Goal: Task Accomplishment & Management: Complete application form

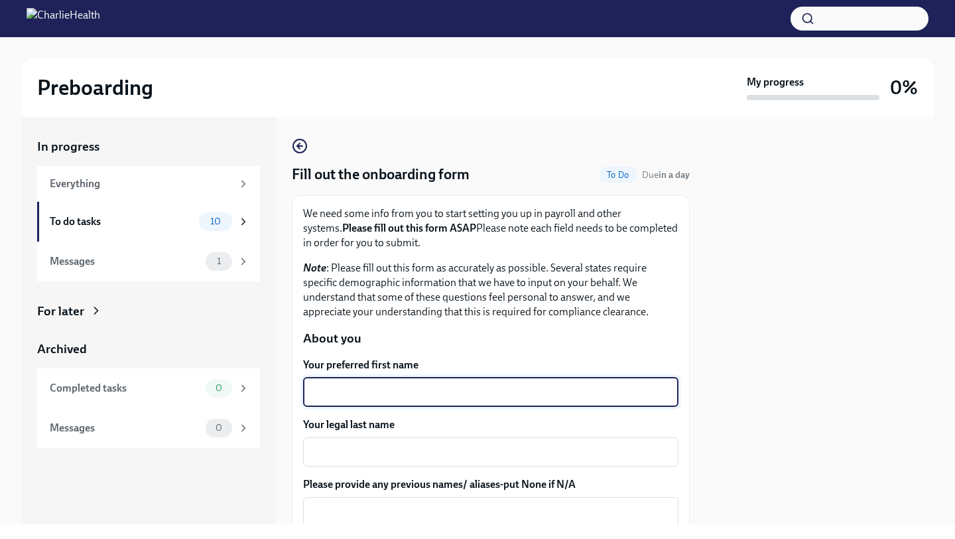
click at [515, 393] on textarea "Your preferred first name" at bounding box center [491, 392] width 360 height 16
type textarea "[PERSON_NAME]"
click at [444, 452] on textarea "Your legal last name" at bounding box center [491, 452] width 360 height 16
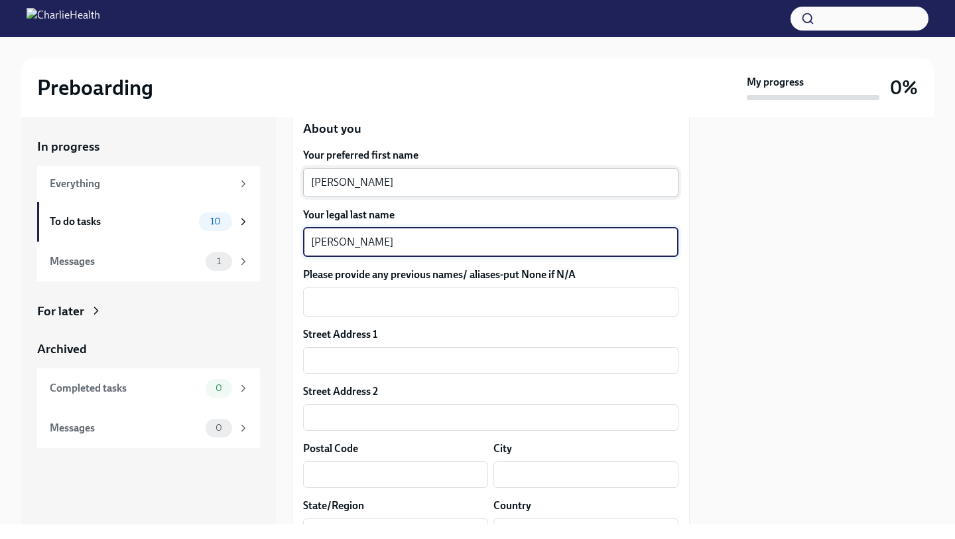
scroll to position [223, 0]
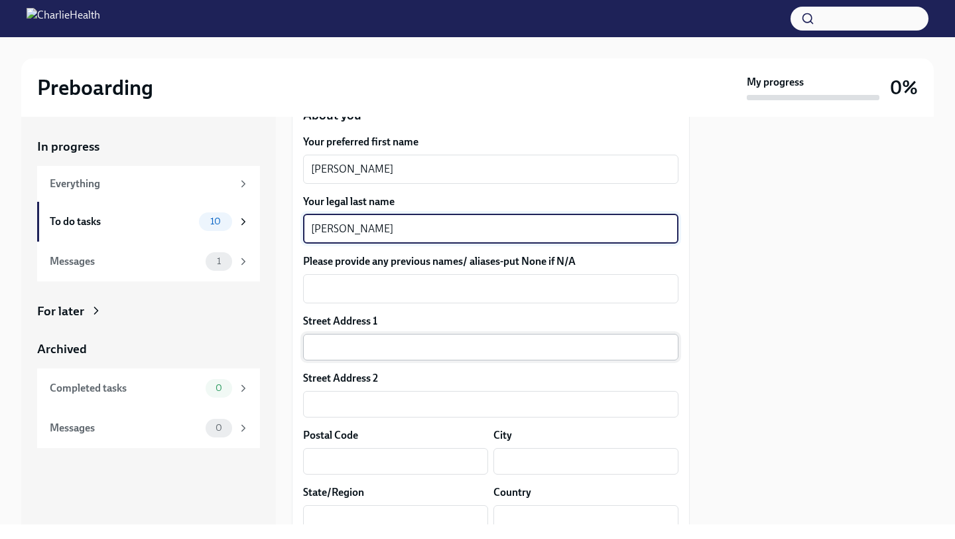
type textarea "[PERSON_NAME]"
click at [482, 353] on input "text" at bounding box center [490, 347] width 375 height 27
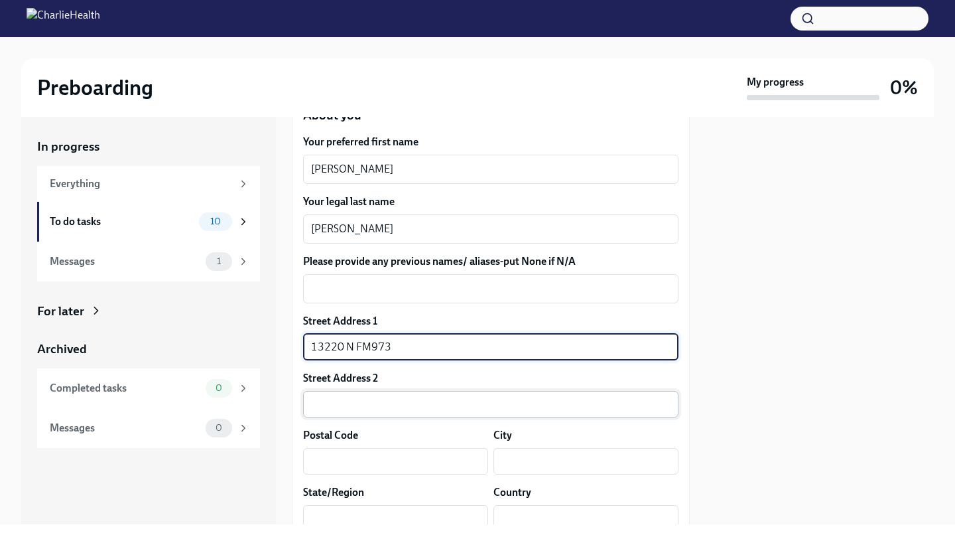
type input "13220 N FM973"
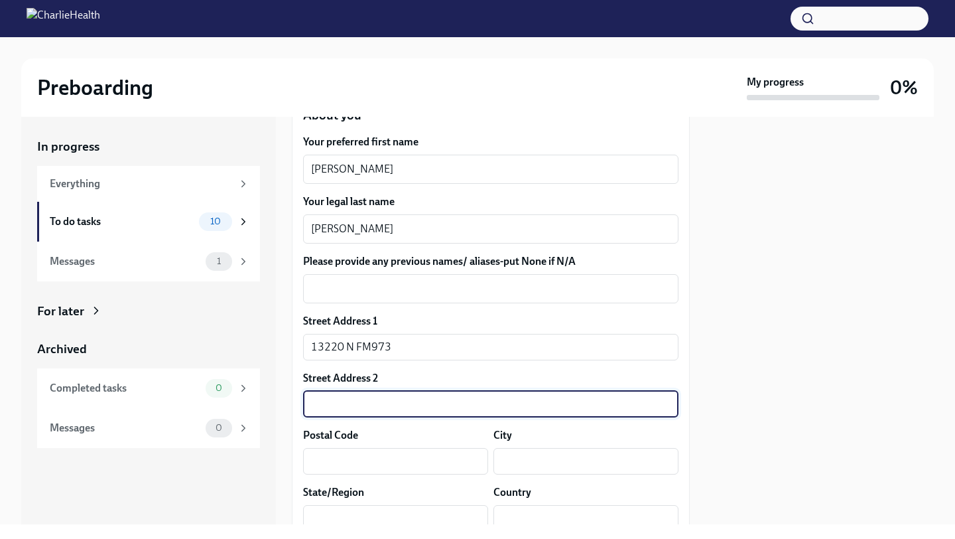
click at [455, 402] on input "text" at bounding box center [490, 404] width 375 height 27
type input "APT 18220"
click at [371, 348] on input "13220 N FM973" at bounding box center [490, 347] width 375 height 27
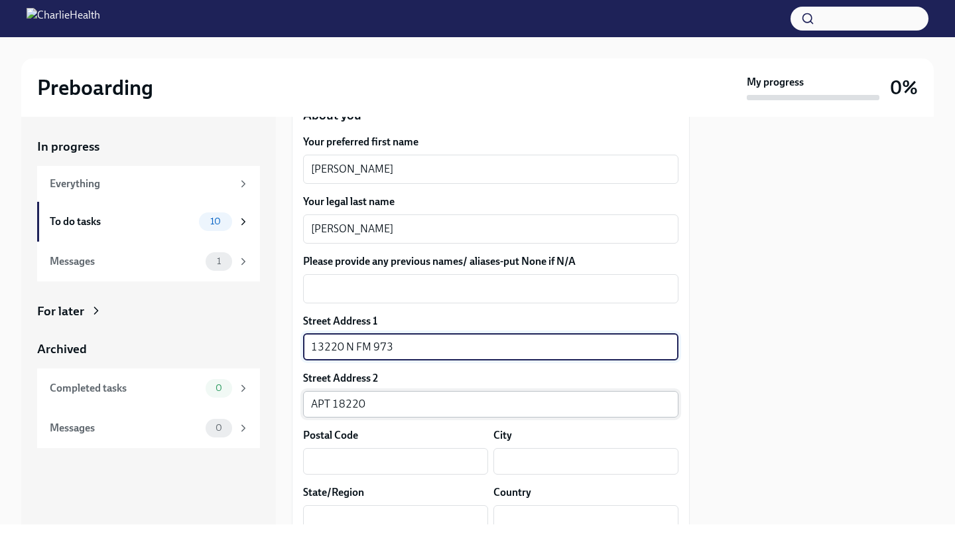
type input "13220 N FM 973"
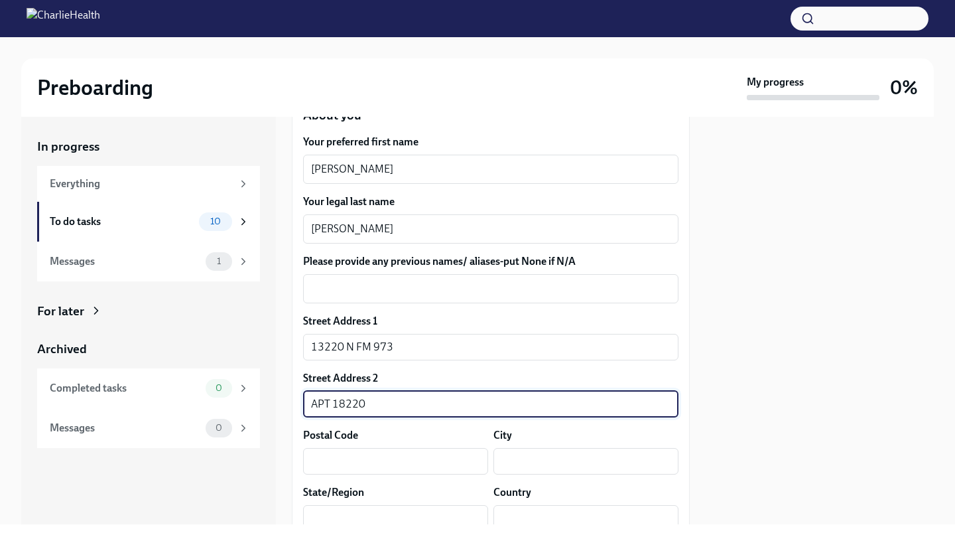
click at [381, 409] on input "APT 18220" at bounding box center [490, 404] width 375 height 27
click at [356, 460] on input "text" at bounding box center [395, 461] width 185 height 27
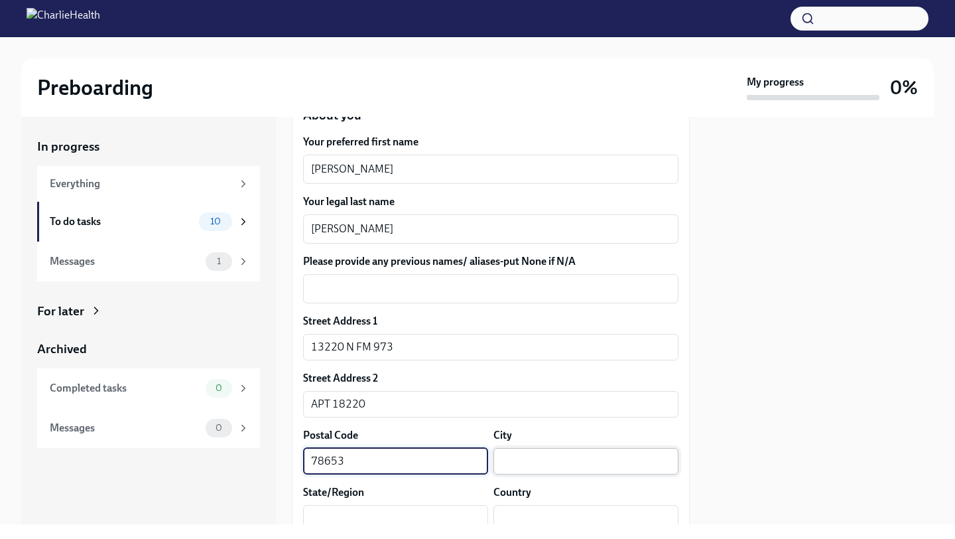
type input "78653"
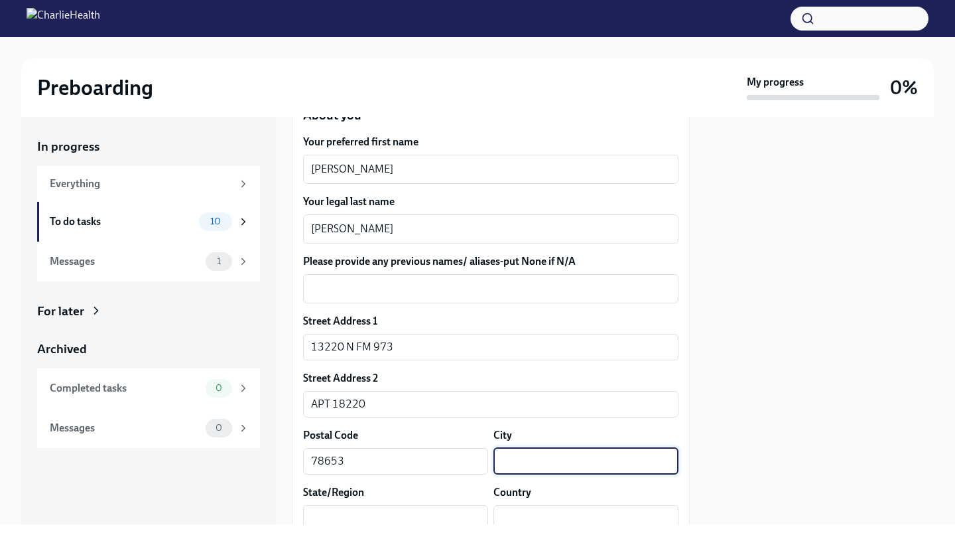
click at [582, 458] on input "text" at bounding box center [586, 461] width 185 height 27
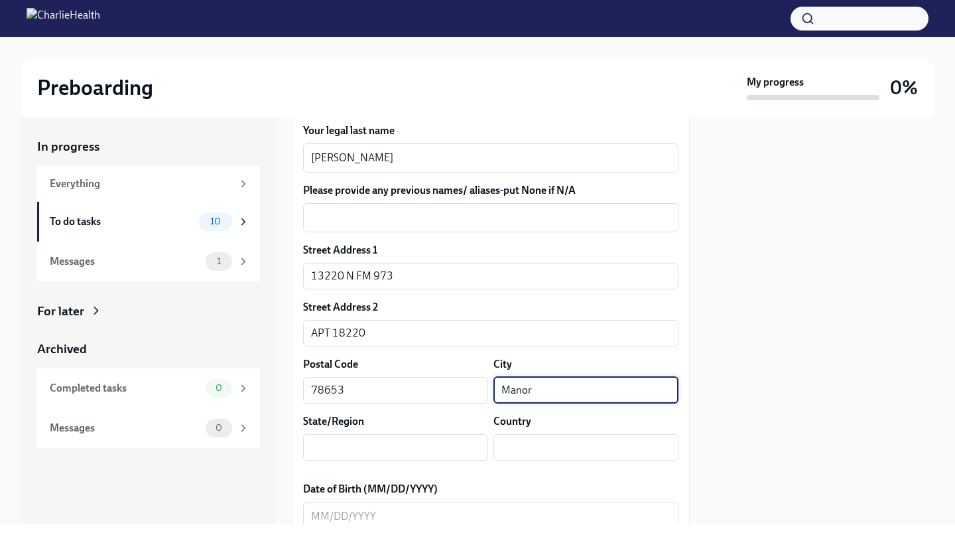
type input "Manor"
click at [393, 429] on div "State/Region ​" at bounding box center [395, 437] width 185 height 46
click at [395, 446] on input "text" at bounding box center [395, 447] width 185 height 27
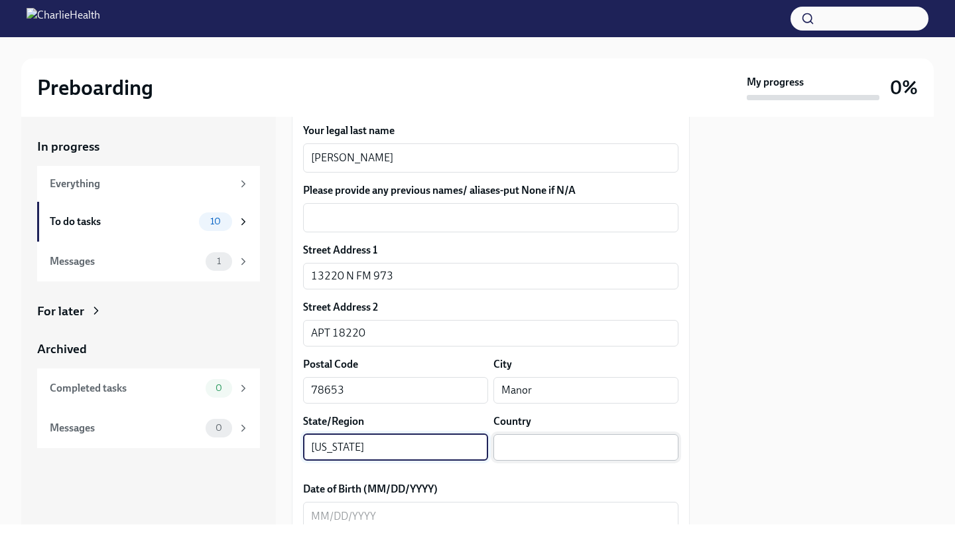
type input "[US_STATE]"
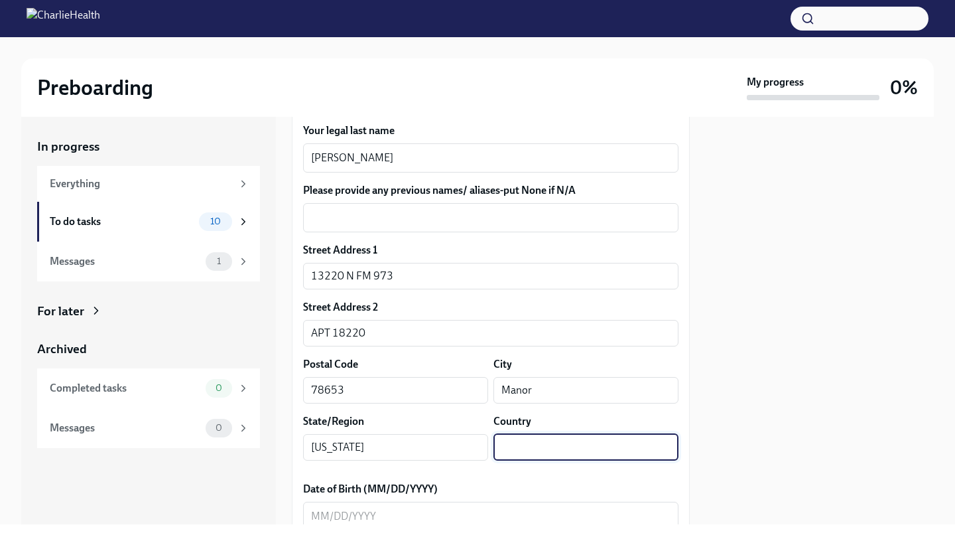
click at [507, 443] on input "text" at bounding box center [586, 447] width 185 height 27
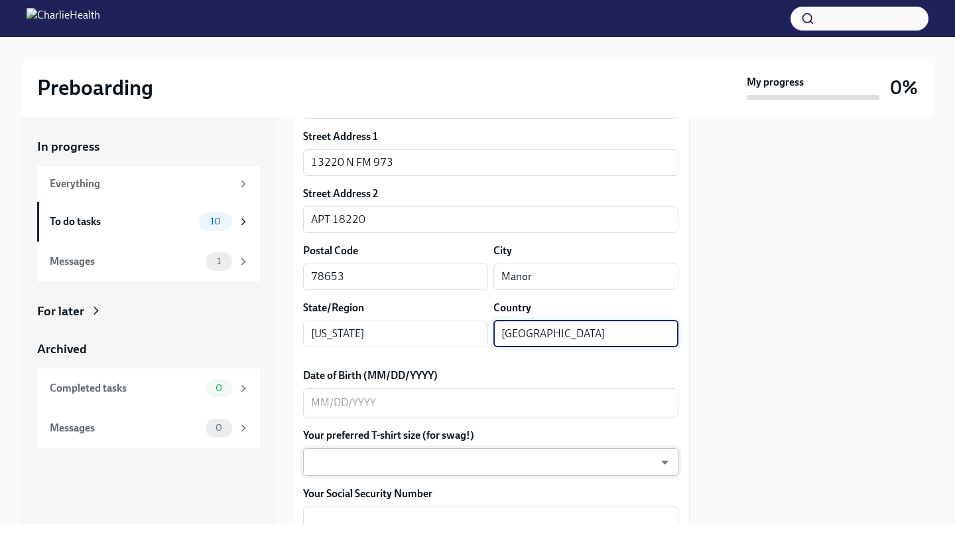
scroll to position [424, 0]
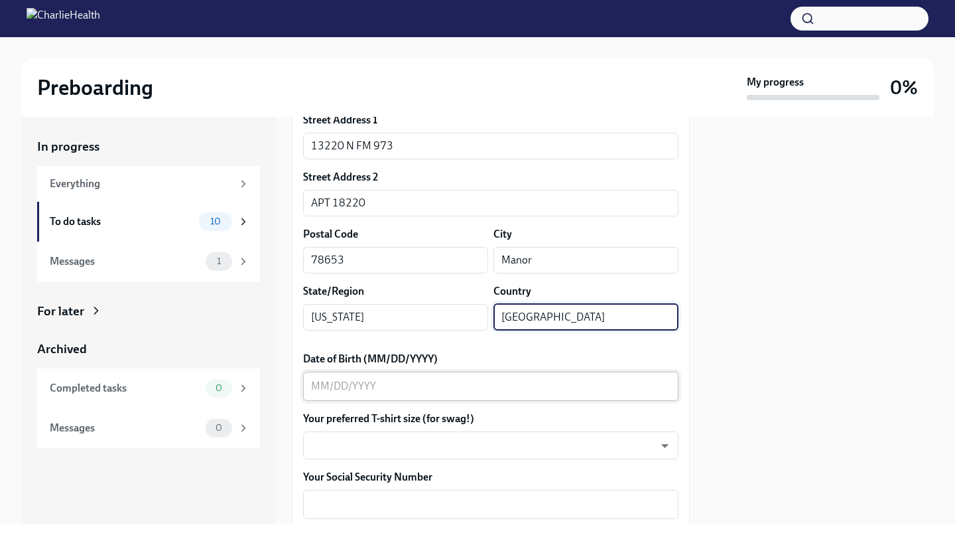
type input "[GEOGRAPHIC_DATA]"
click at [438, 383] on textarea "Date of Birth (MM/DD/YYYY)" at bounding box center [491, 386] width 360 height 16
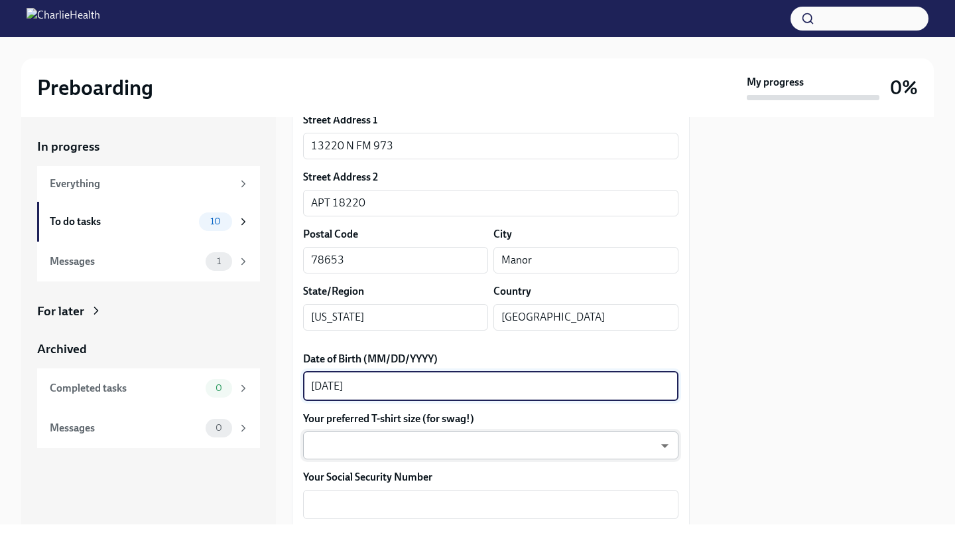
type textarea "[DATE]"
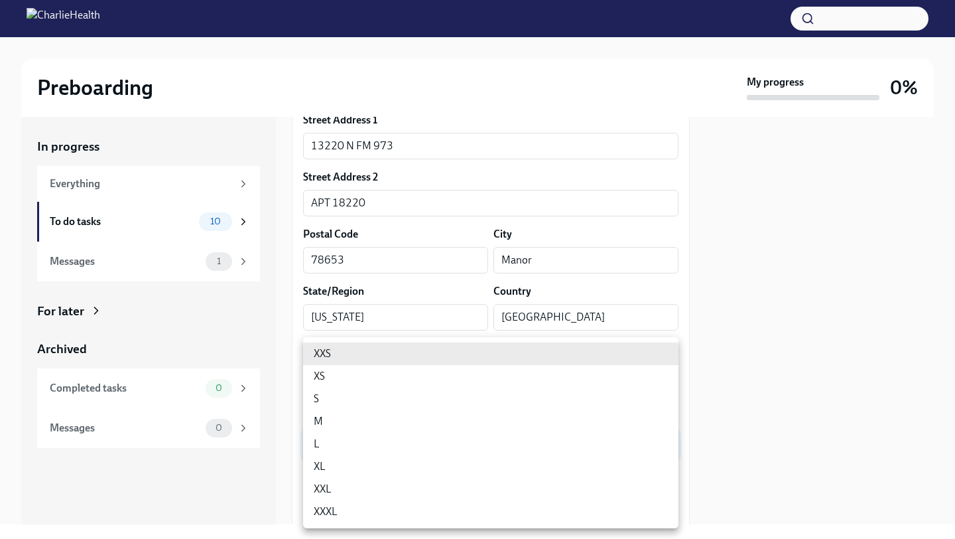
click at [407, 440] on body "Preboarding My progress 0% In progress Everything To do tasks 10 Messages 1 For…" at bounding box center [477, 269] width 955 height 539
click at [402, 435] on li "L" at bounding box center [490, 443] width 375 height 23
type input "LvpEGRrq8"
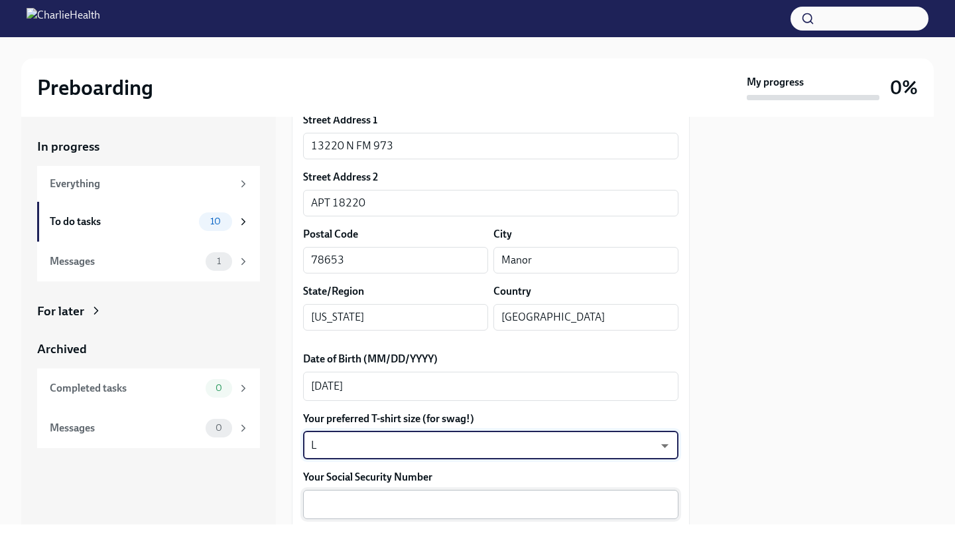
click at [490, 503] on textarea "Your Social Security Number" at bounding box center [491, 504] width 360 height 16
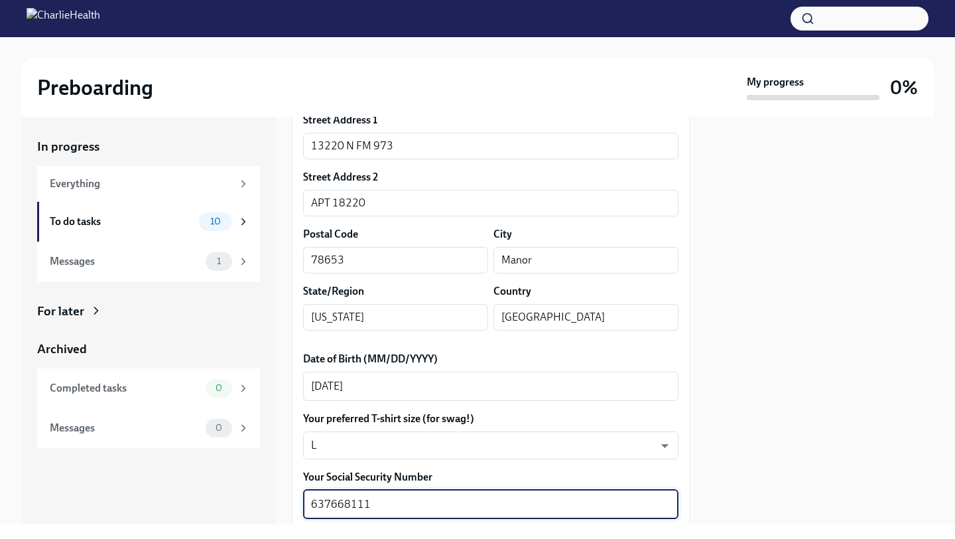
click at [787, 399] on div at bounding box center [820, 320] width 228 height 407
click at [330, 510] on textarea "637668111" at bounding box center [491, 504] width 360 height 16
click at [344, 501] on textarea "637-668111" at bounding box center [491, 504] width 360 height 16
type textarea "637-66-8111"
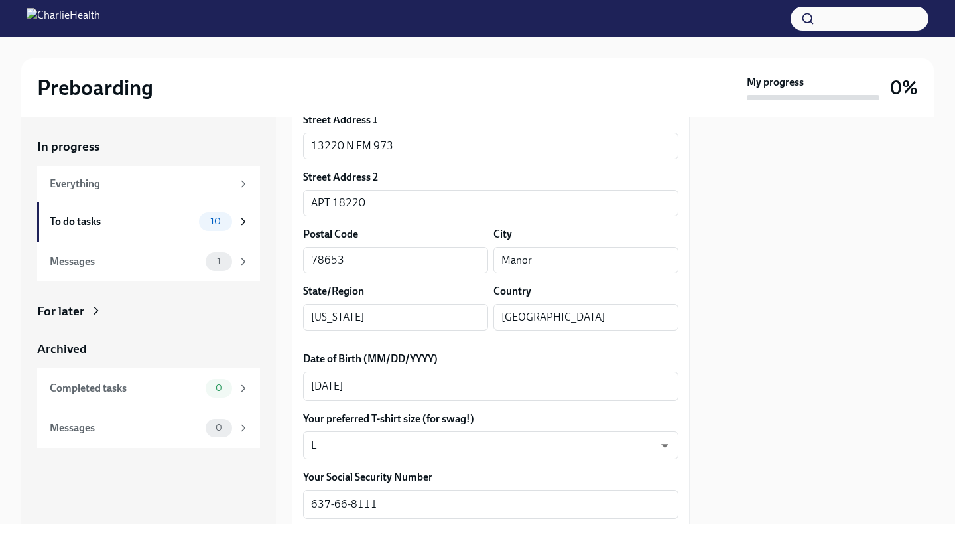
click at [756, 430] on div at bounding box center [820, 320] width 228 height 407
click at [727, 328] on div at bounding box center [820, 320] width 228 height 407
click at [829, 345] on div at bounding box center [820, 320] width 228 height 407
click at [233, 226] on div "10" at bounding box center [224, 221] width 50 height 19
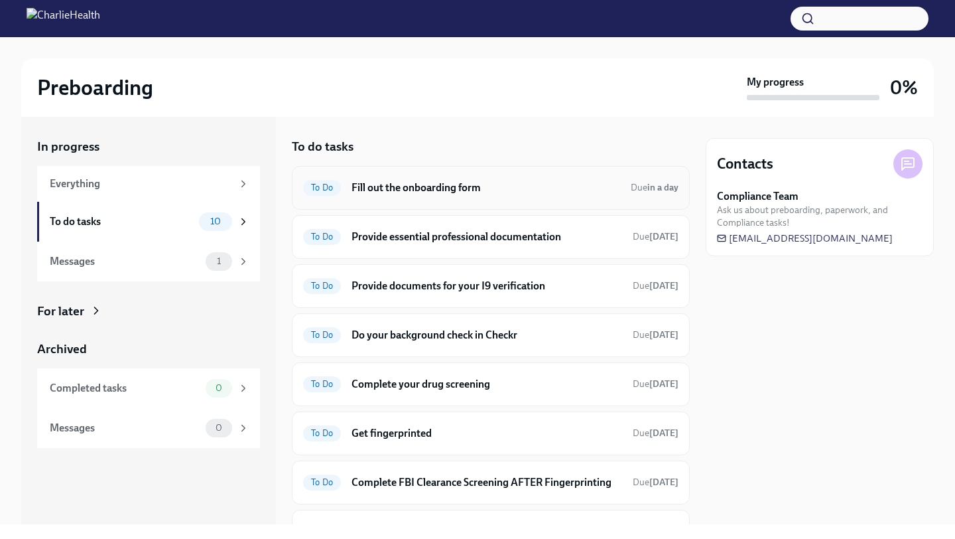
click at [561, 190] on h6 "Fill out the onboarding form" at bounding box center [486, 187] width 269 height 15
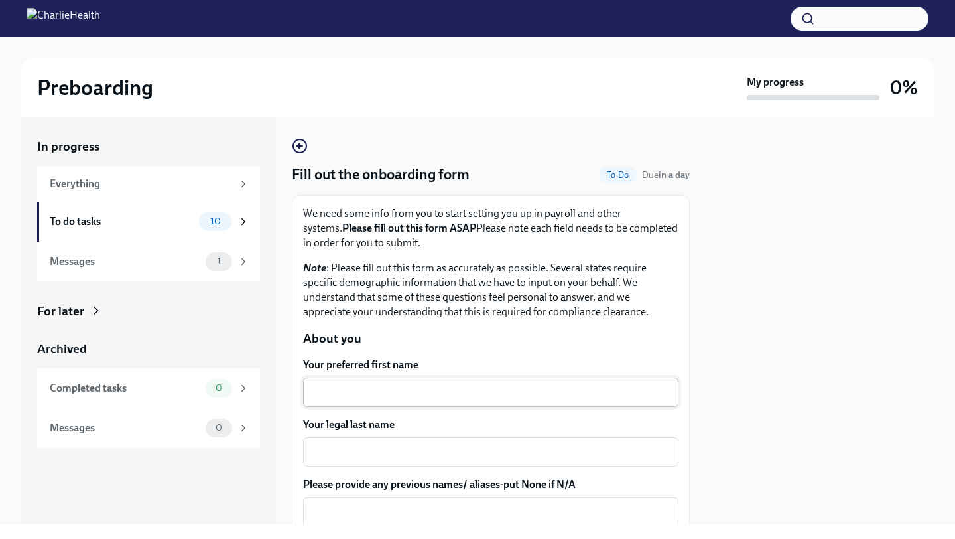
click at [405, 404] on div "x ​" at bounding box center [490, 391] width 375 height 29
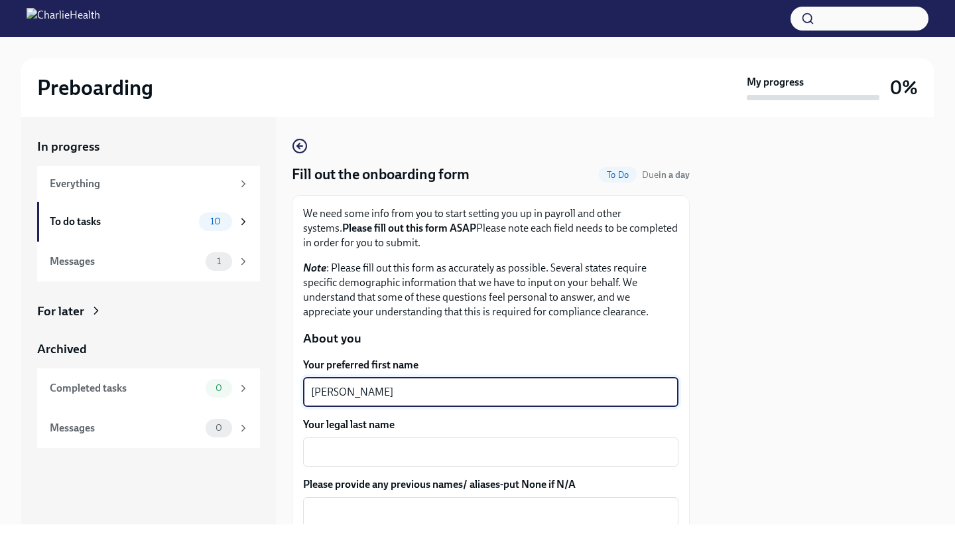
type textarea "[PERSON_NAME]"
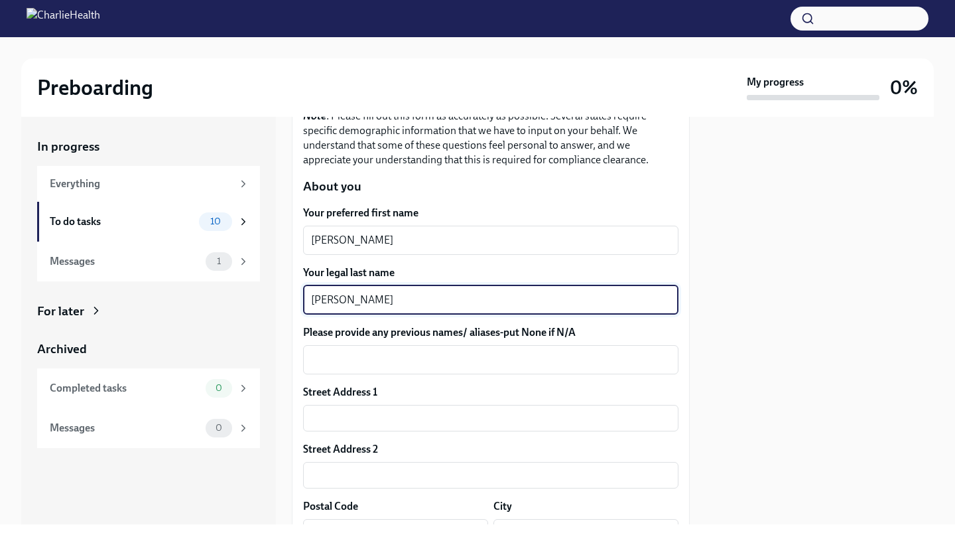
scroll to position [154, 0]
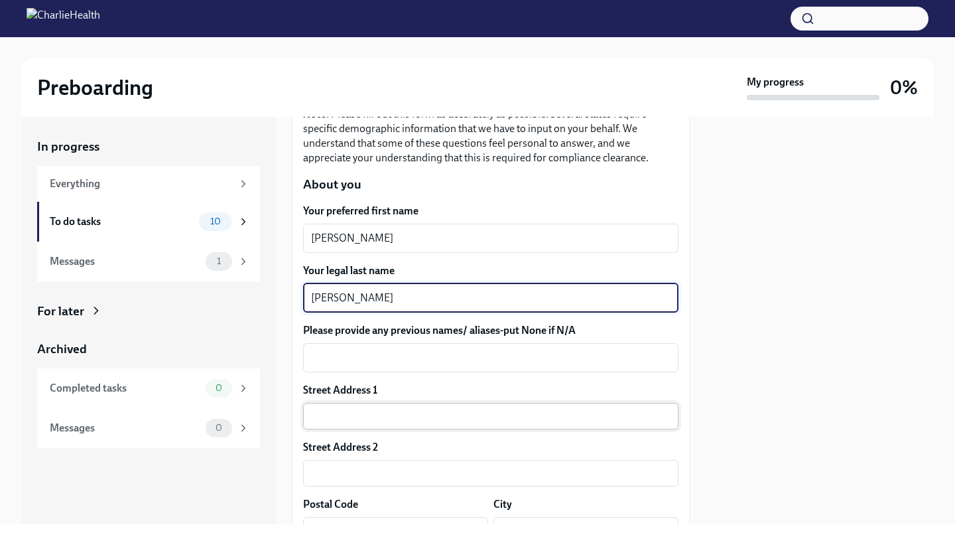
type textarea "[PERSON_NAME]"
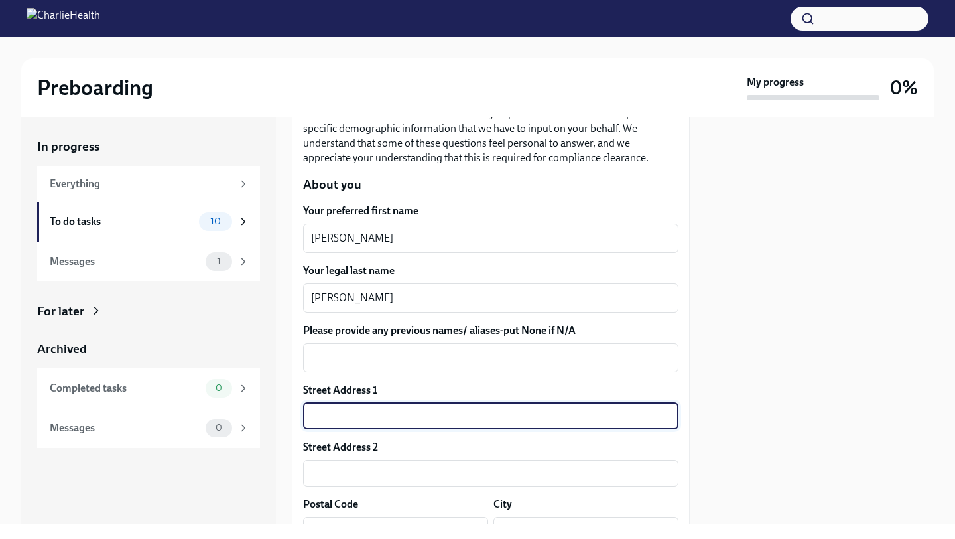
click at [423, 405] on input "text" at bounding box center [490, 416] width 375 height 27
type input "13220 N FM 973"
type input "APT 18220"
type input "78653"
type input "Manor"
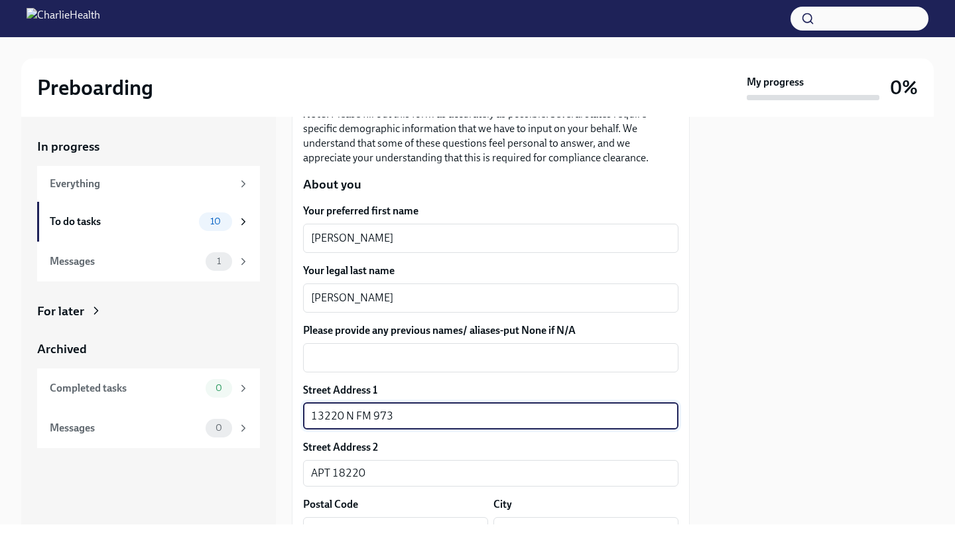
type input "[US_STATE]"
type input "US"
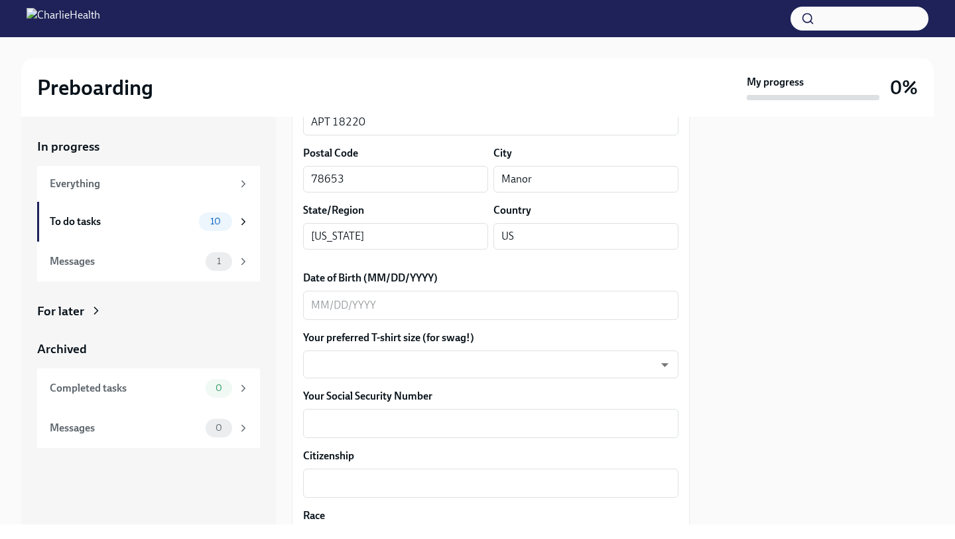
scroll to position [505, 0]
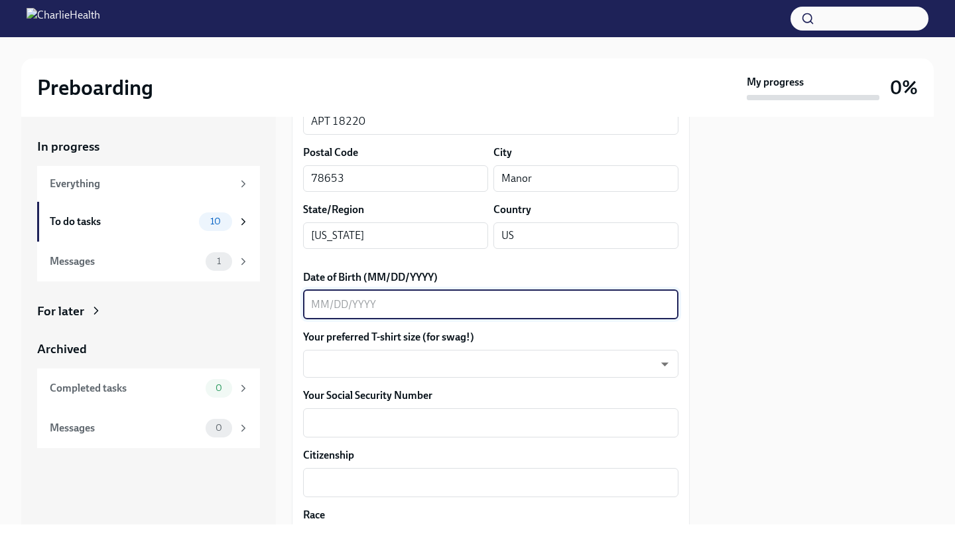
click at [498, 310] on textarea "Date of Birth (MM/DD/YYYY)" at bounding box center [491, 305] width 360 height 16
click at [324, 304] on textarea "05271999" at bounding box center [491, 305] width 360 height 16
click at [342, 303] on textarea "05/271999" at bounding box center [491, 305] width 360 height 16
type textarea "[DATE]"
click at [523, 354] on body "Preboarding My progress 0% In progress Everything To do tasks 10 Messages 1 For…" at bounding box center [477, 269] width 955 height 539
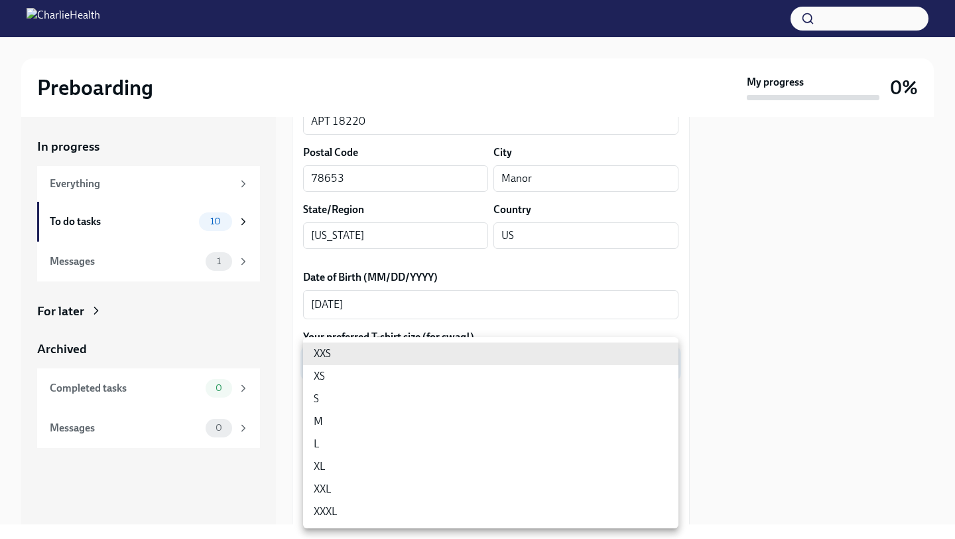
click at [414, 438] on li "L" at bounding box center [490, 443] width 375 height 23
type input "LvpEGRrq8"
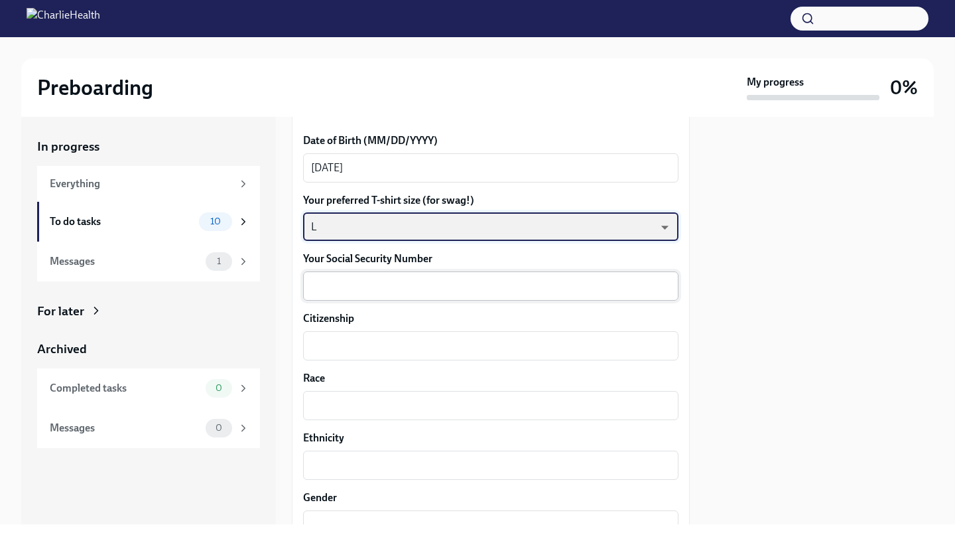
scroll to position [643, 0]
click at [507, 290] on textarea "Your Social Security Number" at bounding box center [491, 285] width 360 height 16
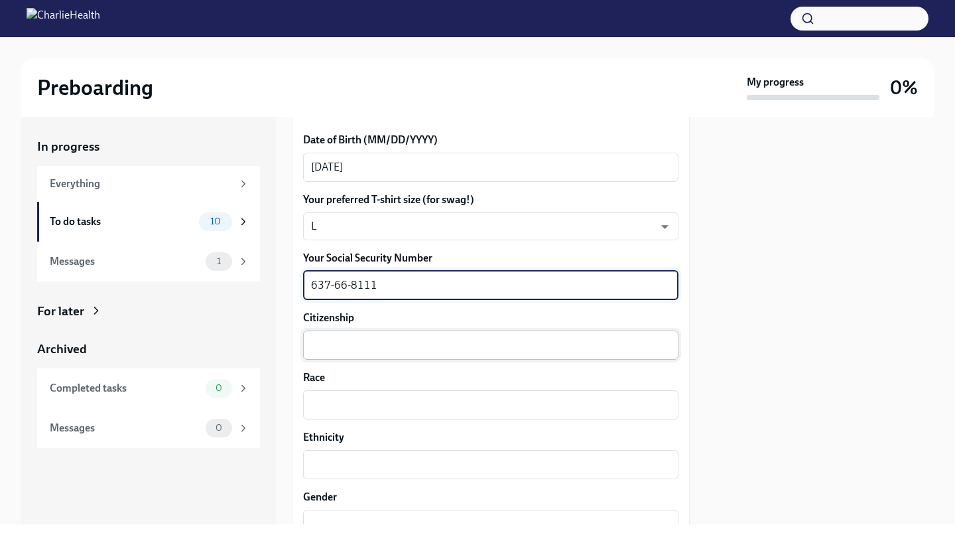
type textarea "637-66-8111"
click at [456, 353] on div "x ​" at bounding box center [490, 344] width 375 height 29
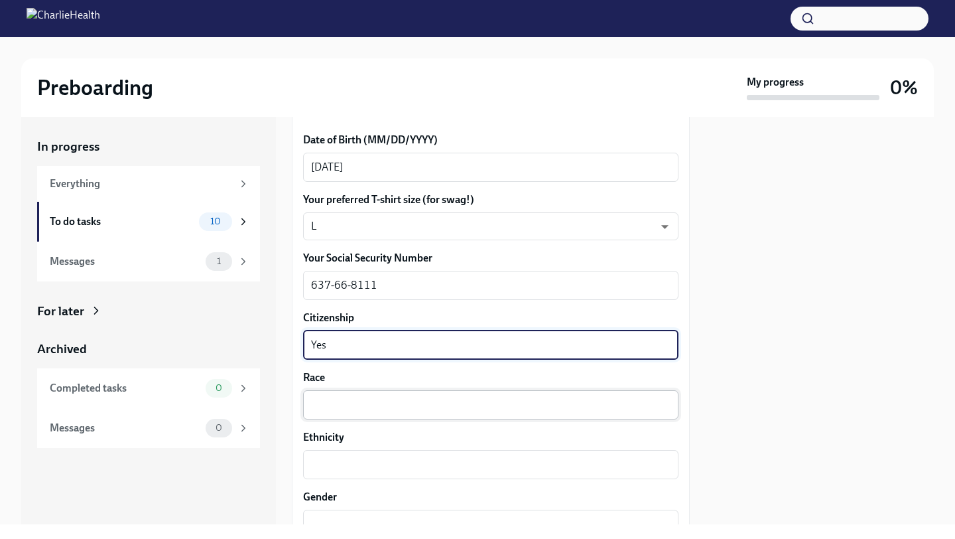
type textarea "Yes"
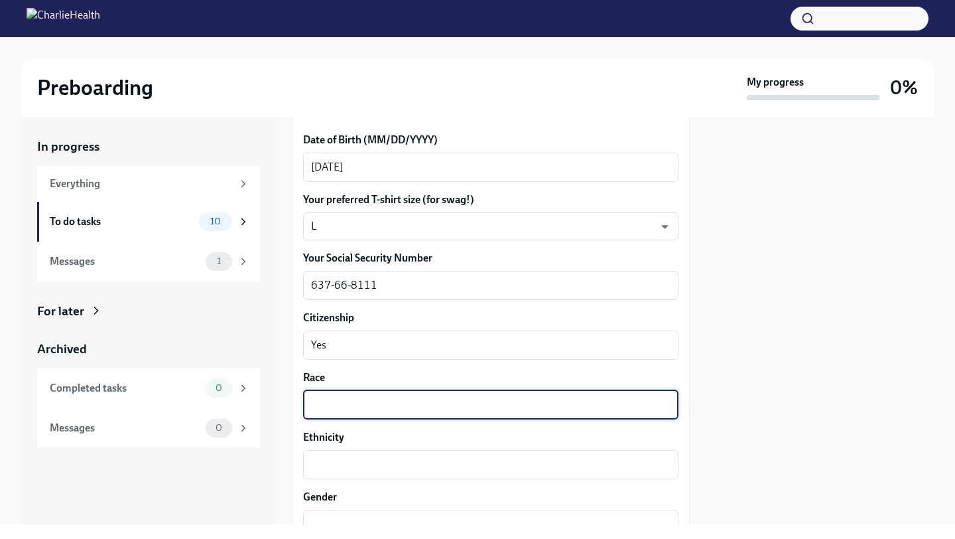
click at [441, 403] on textarea "Race" at bounding box center [491, 405] width 360 height 16
type textarea "White"
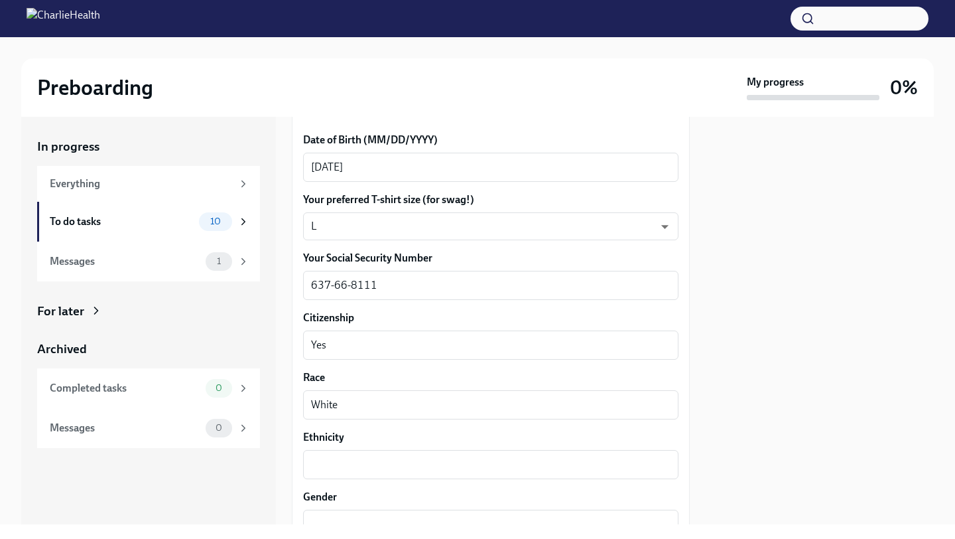
click at [421, 448] on div "Ethnicity x ​" at bounding box center [490, 454] width 375 height 49
click at [414, 464] on textarea "Ethnicity" at bounding box center [491, 464] width 360 height 16
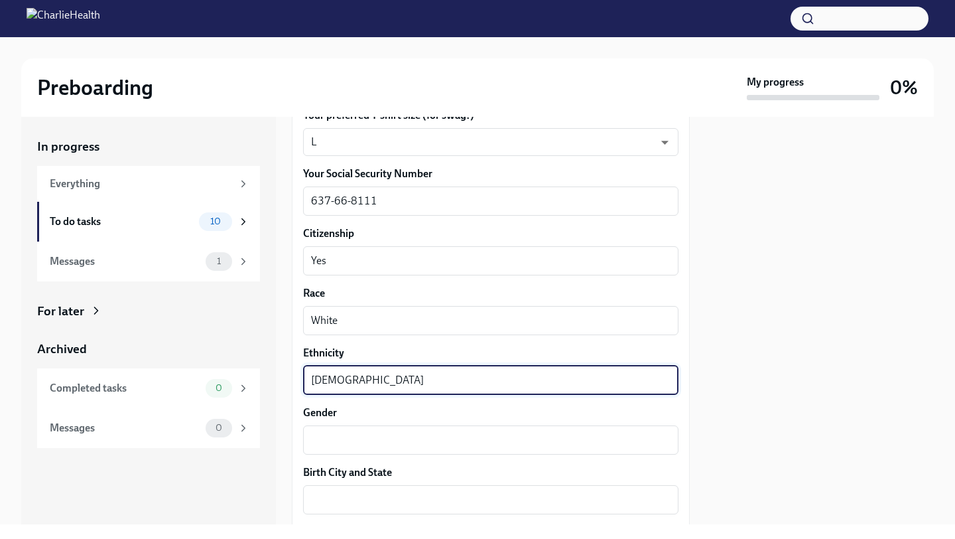
scroll to position [729, 0]
type textarea "[DEMOGRAPHIC_DATA]"
click at [452, 436] on textarea "Gender" at bounding box center [491, 438] width 360 height 16
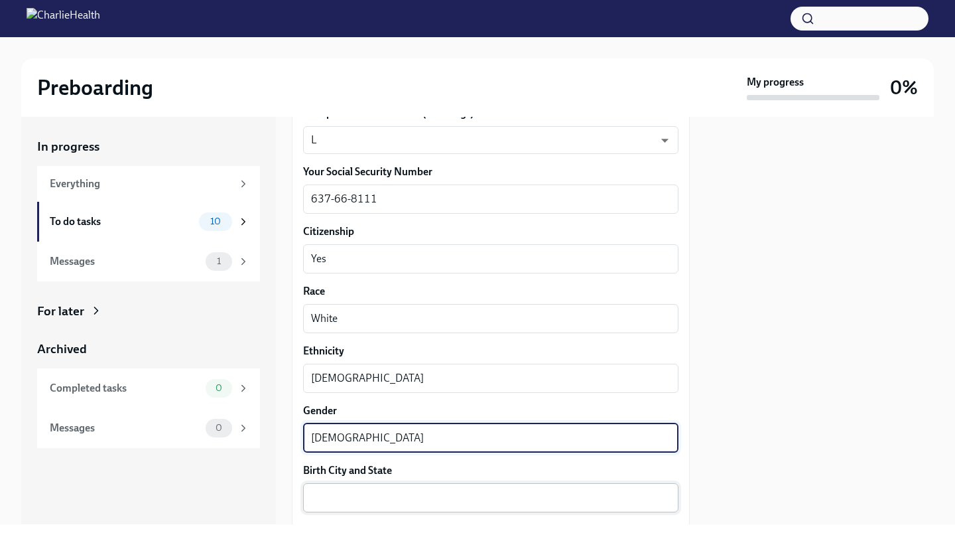
type textarea "[DEMOGRAPHIC_DATA]"
click at [458, 501] on textarea "Birth City and State" at bounding box center [491, 498] width 360 height 16
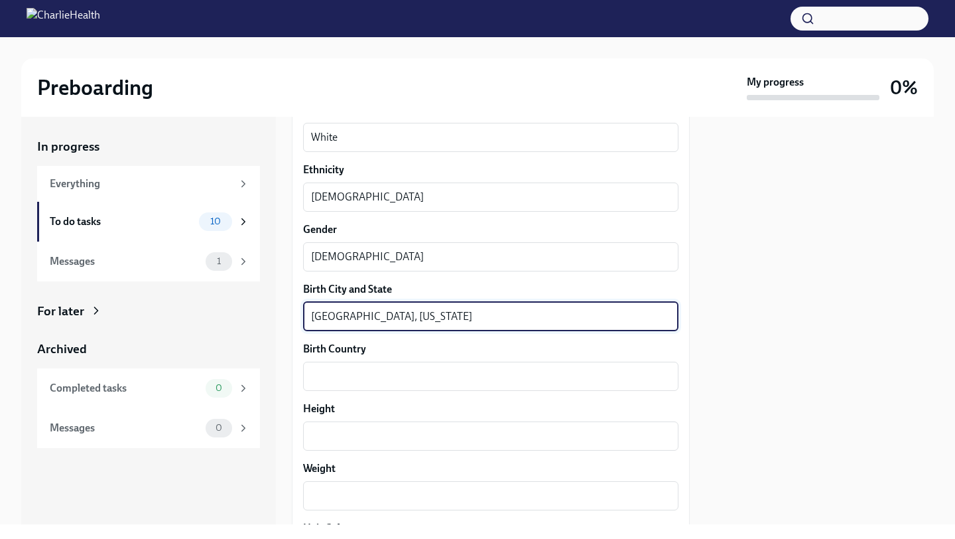
scroll to position [923, 0]
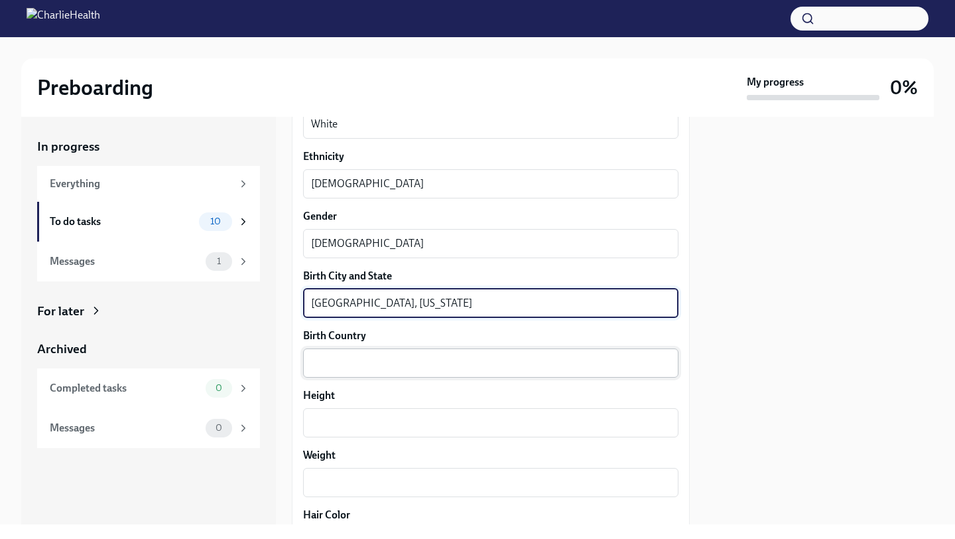
type textarea "[GEOGRAPHIC_DATA], [US_STATE]"
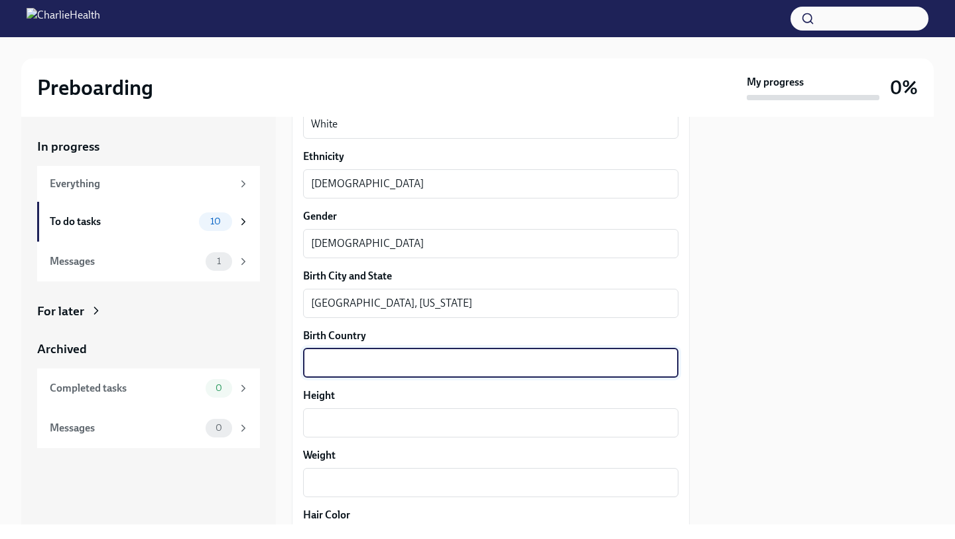
click at [516, 367] on textarea "Birth Country" at bounding box center [491, 363] width 360 height 16
type textarea "t"
type textarea "[PERSON_NAME]"
click at [469, 417] on textarea "Height" at bounding box center [491, 423] width 360 height 16
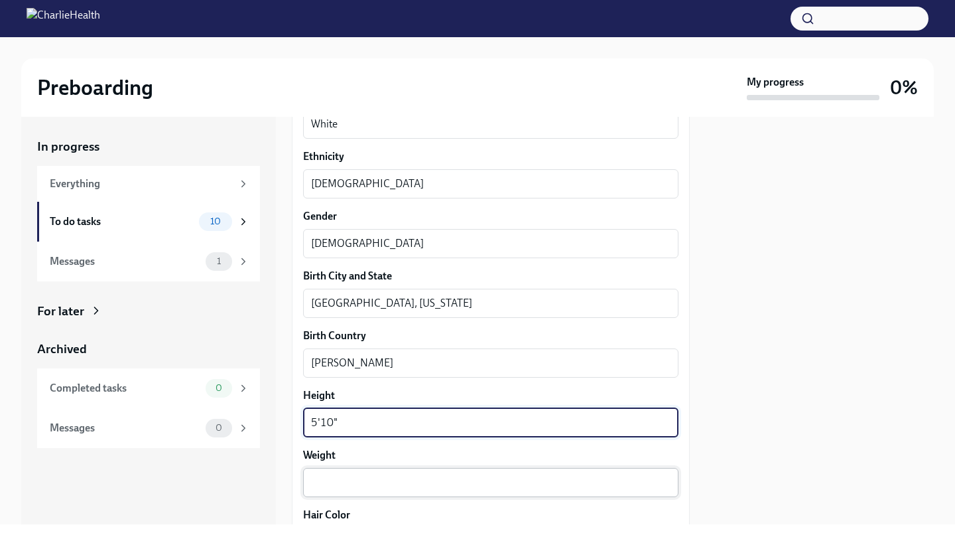
type textarea "5'10""
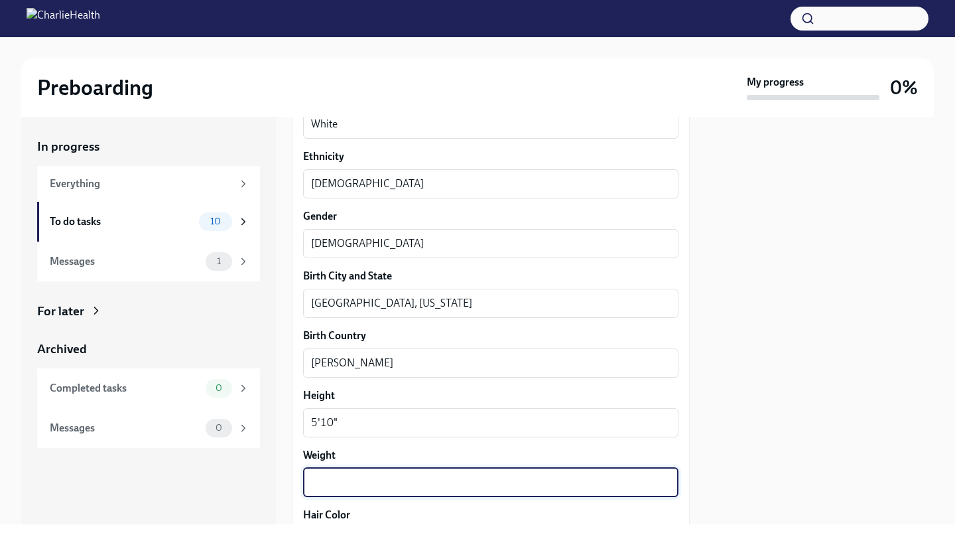
click at [392, 482] on textarea "Weight" at bounding box center [491, 482] width 360 height 16
type textarea "160"
click at [742, 434] on div at bounding box center [820, 320] width 228 height 407
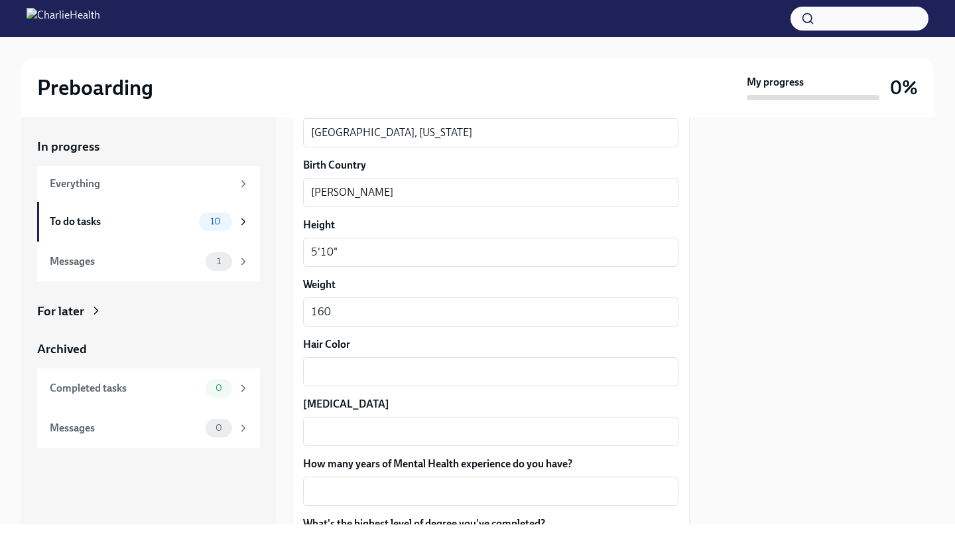
scroll to position [1177, 0]
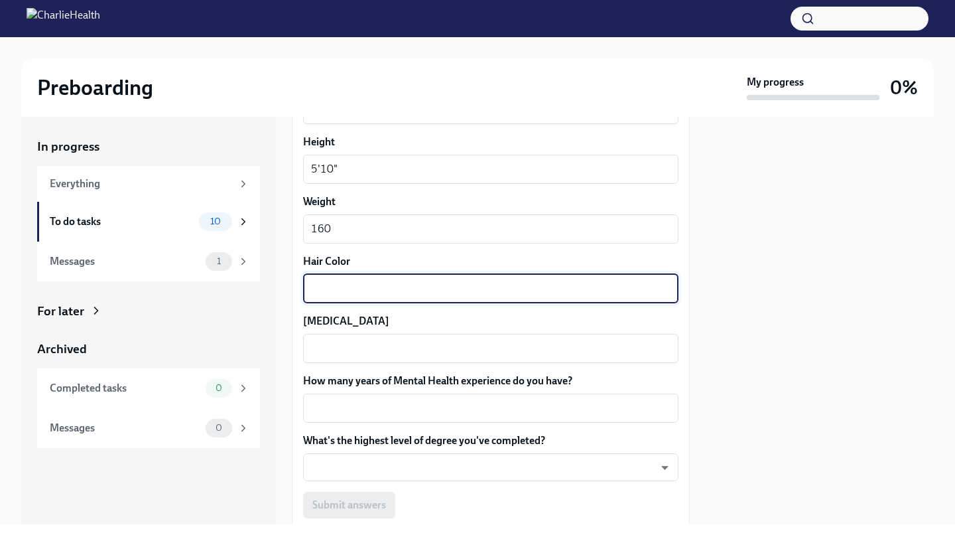
click at [415, 293] on textarea "Hair Color" at bounding box center [491, 289] width 360 height 16
type textarea "Brown"
click at [360, 346] on textarea "[MEDICAL_DATA]" at bounding box center [491, 348] width 360 height 16
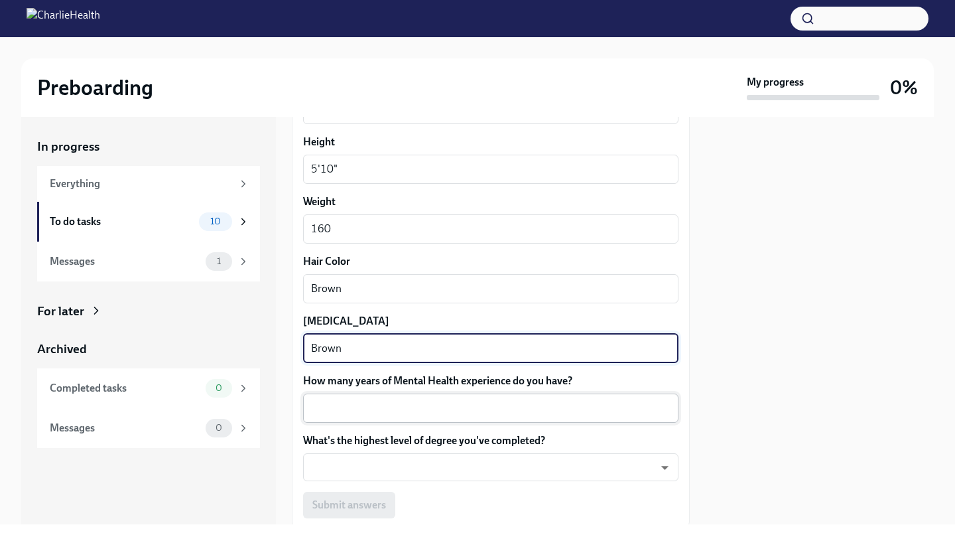
type textarea "Brown"
click at [419, 408] on textarea "How many years of Mental Health experience do you have?" at bounding box center [491, 408] width 360 height 16
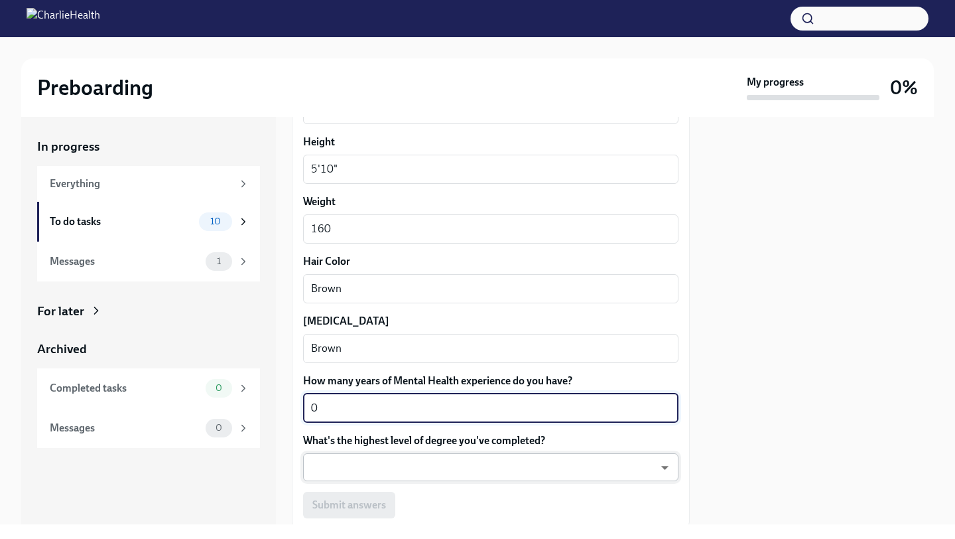
type textarea "0"
click at [627, 462] on body "Preboarding My progress 0% In progress Everything To do tasks 10 Messages 1 For…" at bounding box center [477, 269] width 955 height 539
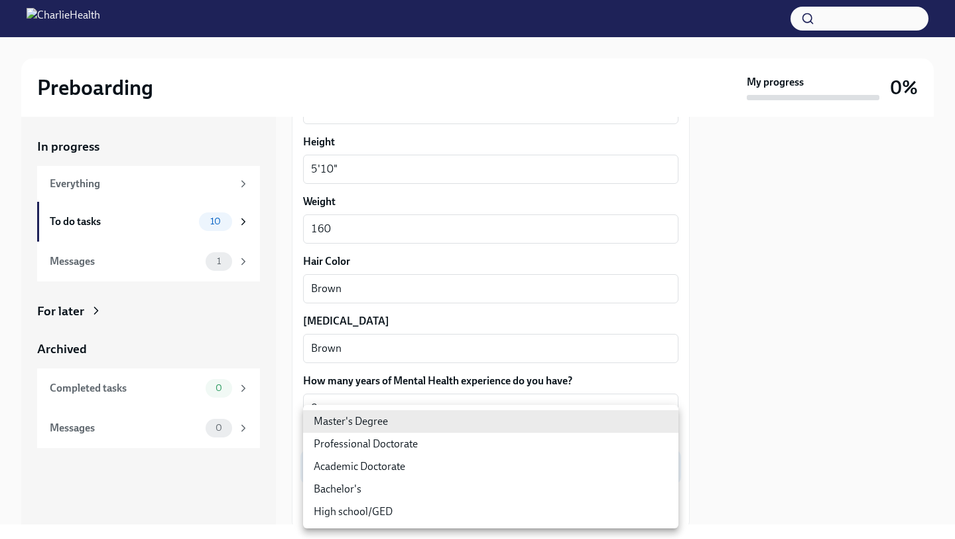
click at [408, 490] on li "Bachelor's" at bounding box center [490, 489] width 375 height 23
type input "oQxEXK86X"
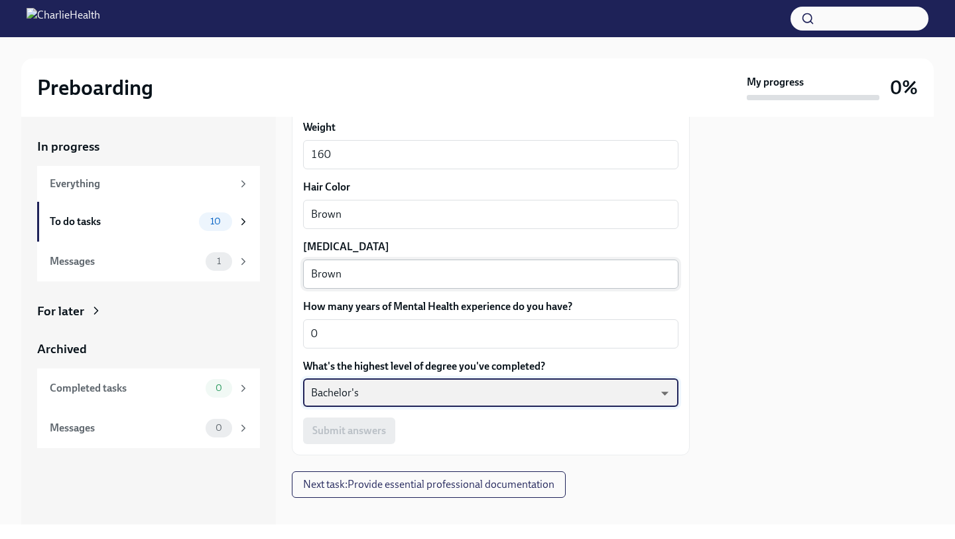
scroll to position [1267, 0]
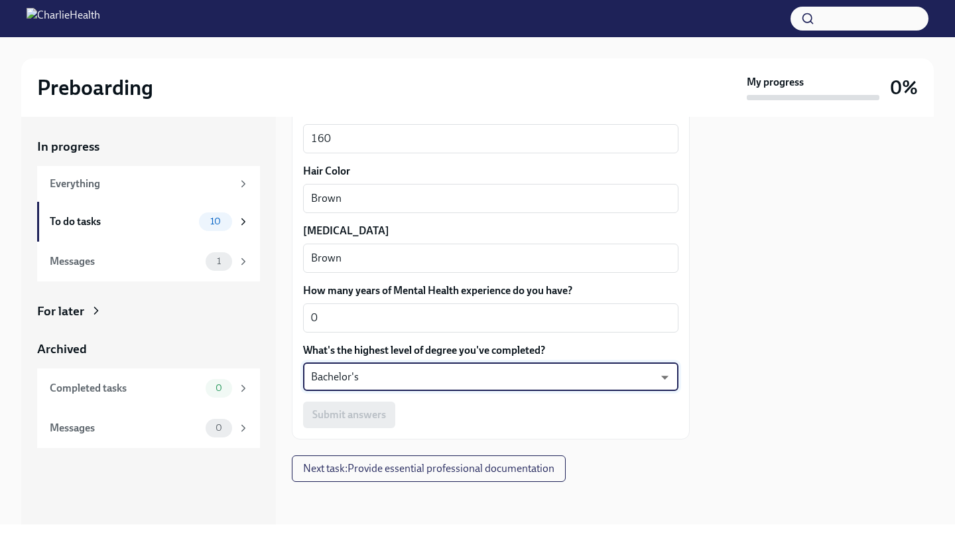
click at [442, 417] on div "Submit answers" at bounding box center [490, 414] width 375 height 27
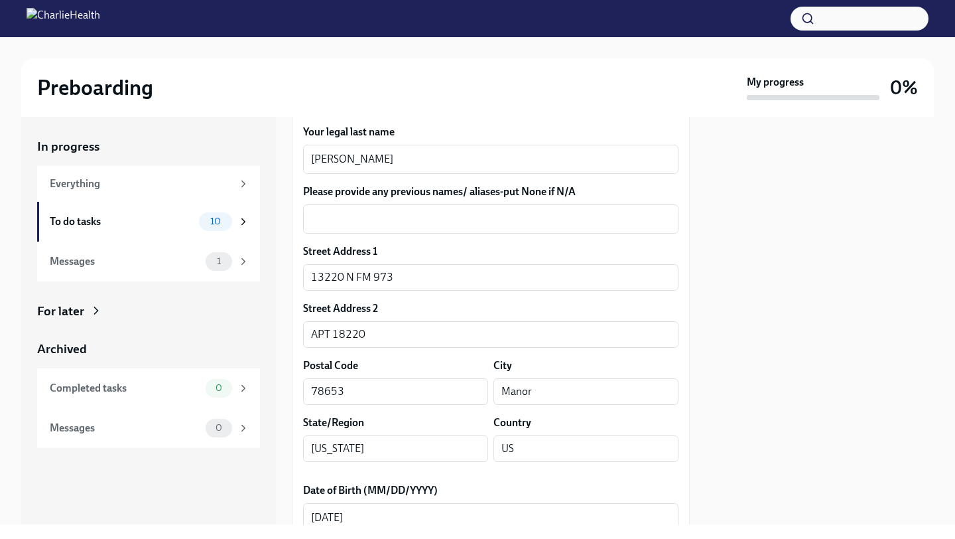
scroll to position [192, 0]
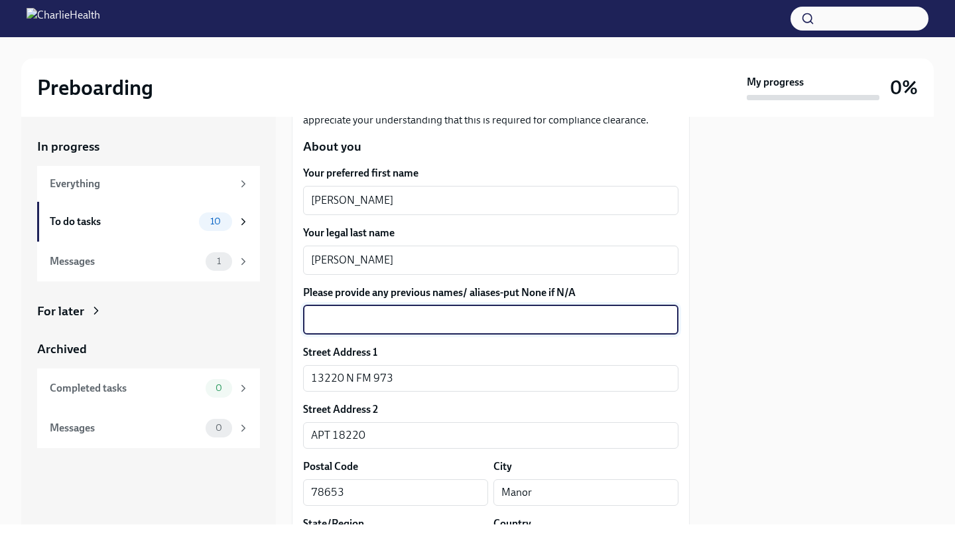
click at [539, 326] on textarea "Please provide any previous names/ aliases-put None if N/A" at bounding box center [491, 320] width 360 height 16
type textarea "N/A"
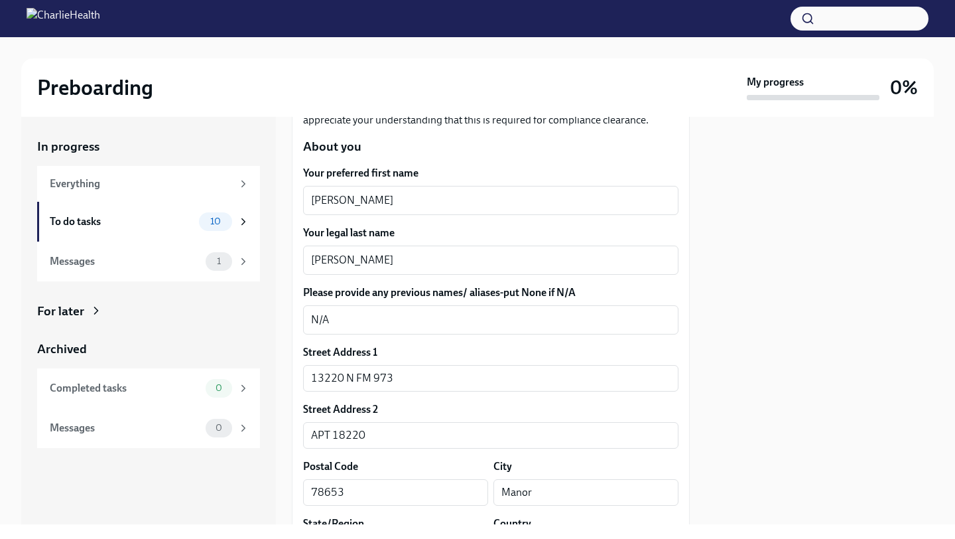
click at [834, 295] on div at bounding box center [820, 320] width 228 height 407
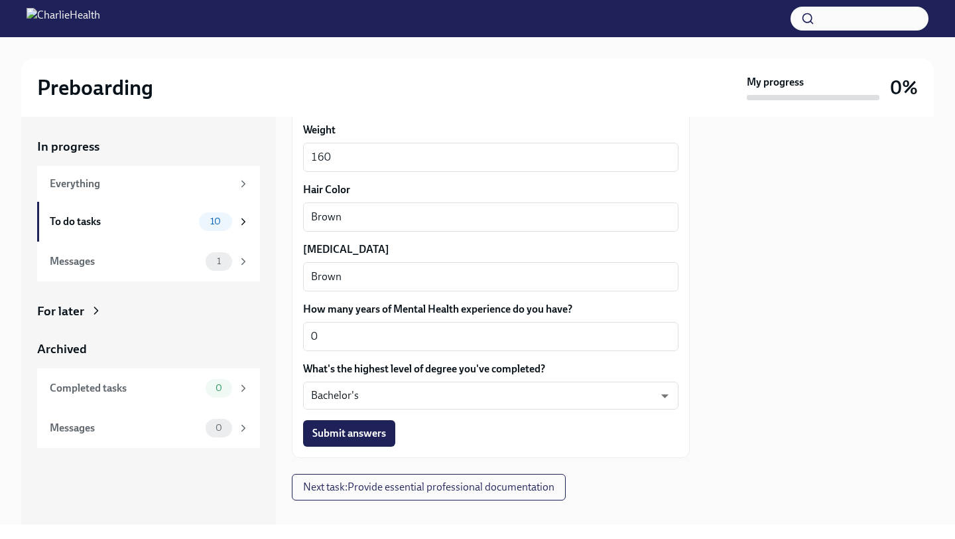
scroll to position [1267, 0]
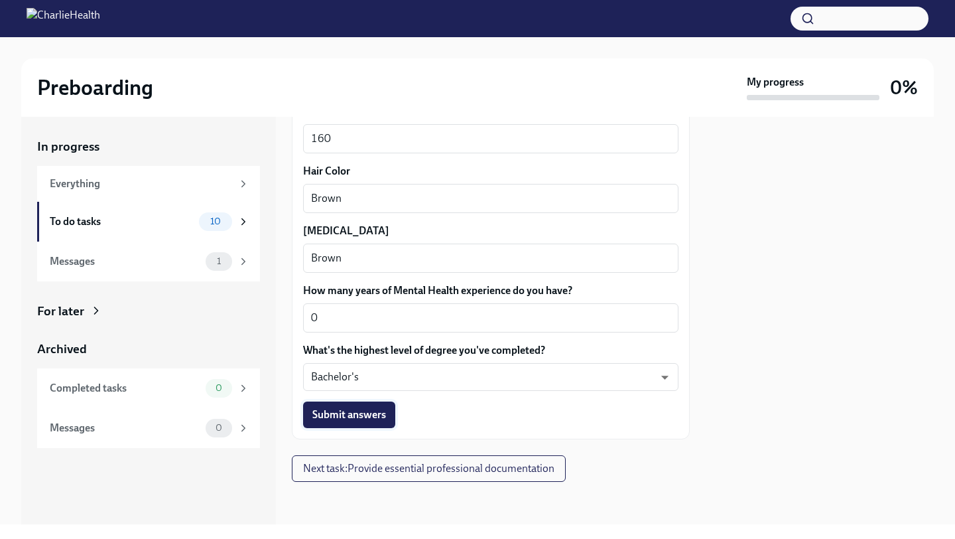
click at [352, 417] on span "Submit answers" at bounding box center [349, 414] width 74 height 13
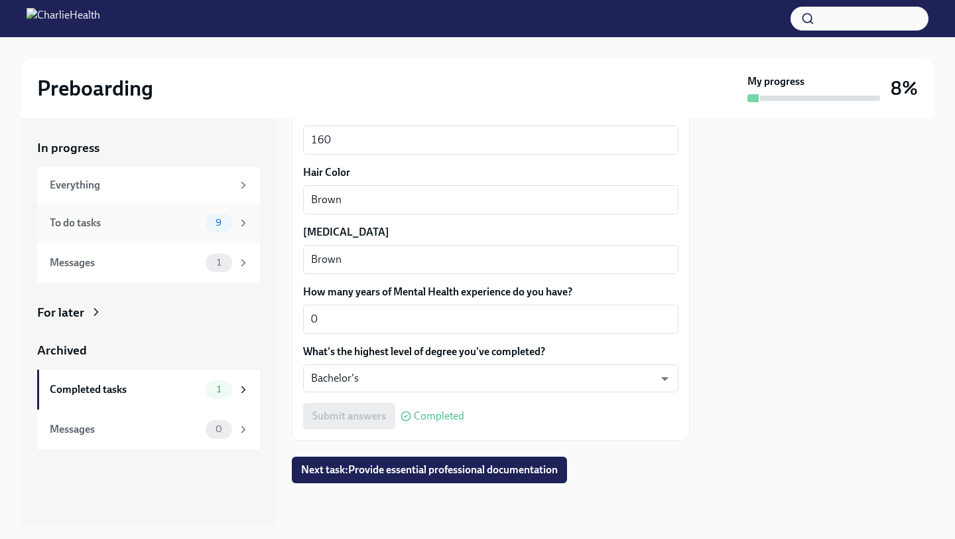
click at [198, 228] on div "To do tasks" at bounding box center [125, 223] width 151 height 15
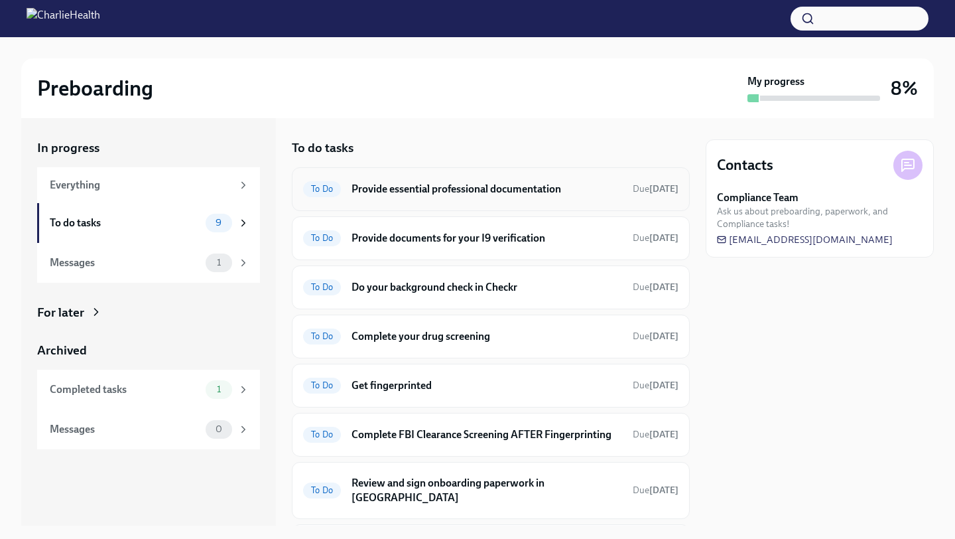
click at [515, 185] on h6 "Provide essential professional documentation" at bounding box center [487, 189] width 271 height 15
